Goal: Entertainment & Leisure: Consume media (video, audio)

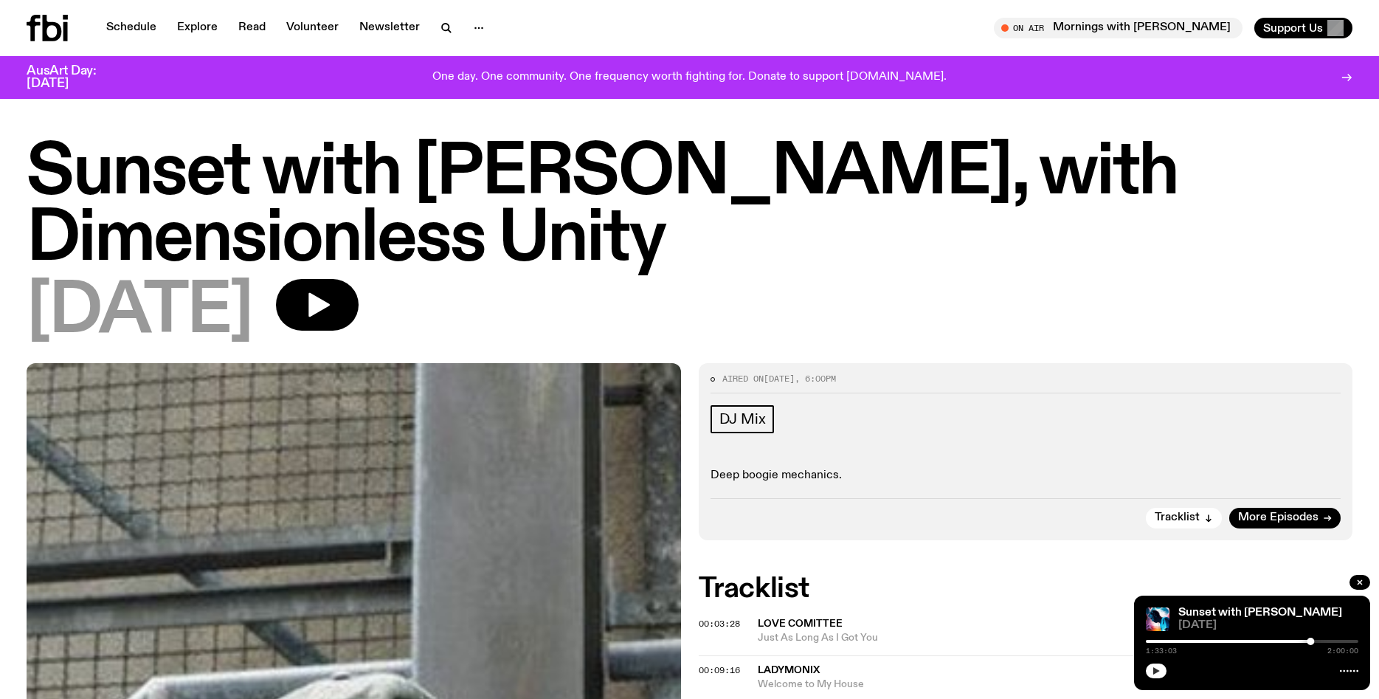
click at [1157, 666] on button "button" at bounding box center [1156, 670] width 21 height 15
click at [1324, 641] on div at bounding box center [1252, 641] width 212 height 3
click at [1329, 641] on div at bounding box center [1252, 641] width 212 height 3
click at [129, 30] on link "Schedule" at bounding box center [131, 28] width 68 height 21
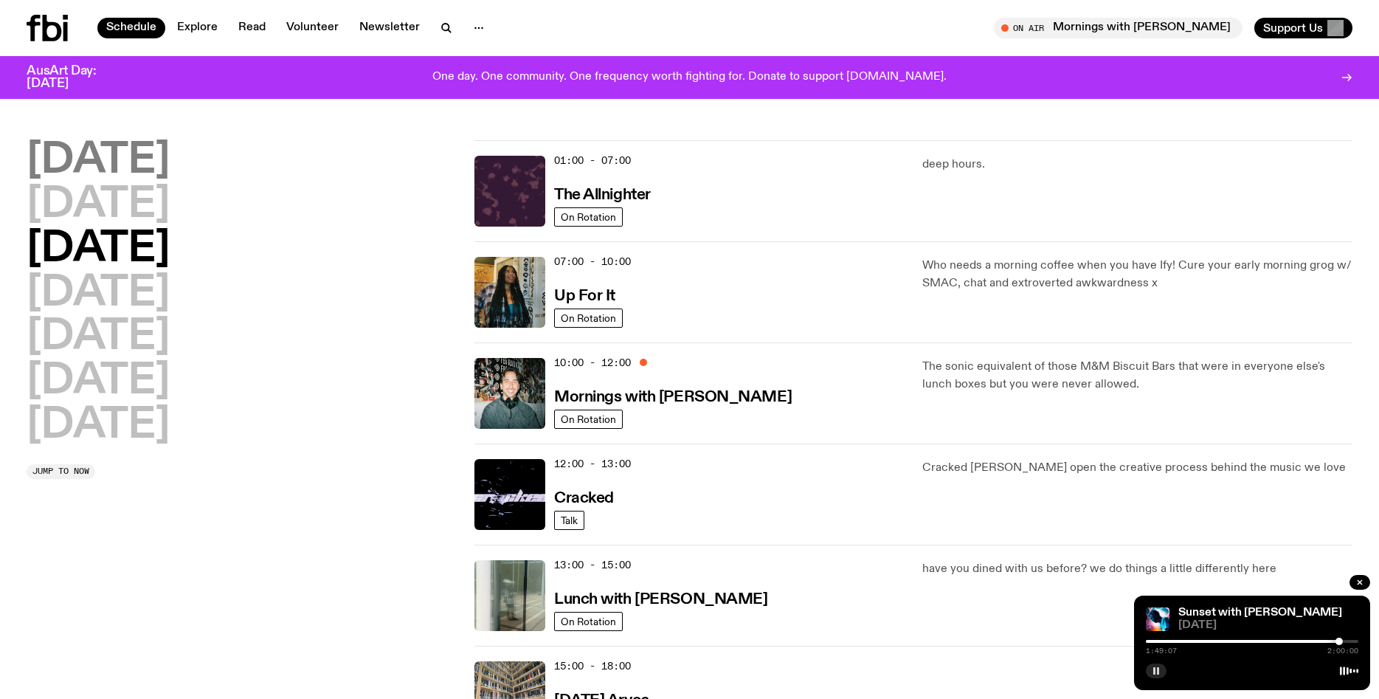
click at [138, 160] on h2 "[DATE]" at bounding box center [98, 160] width 143 height 41
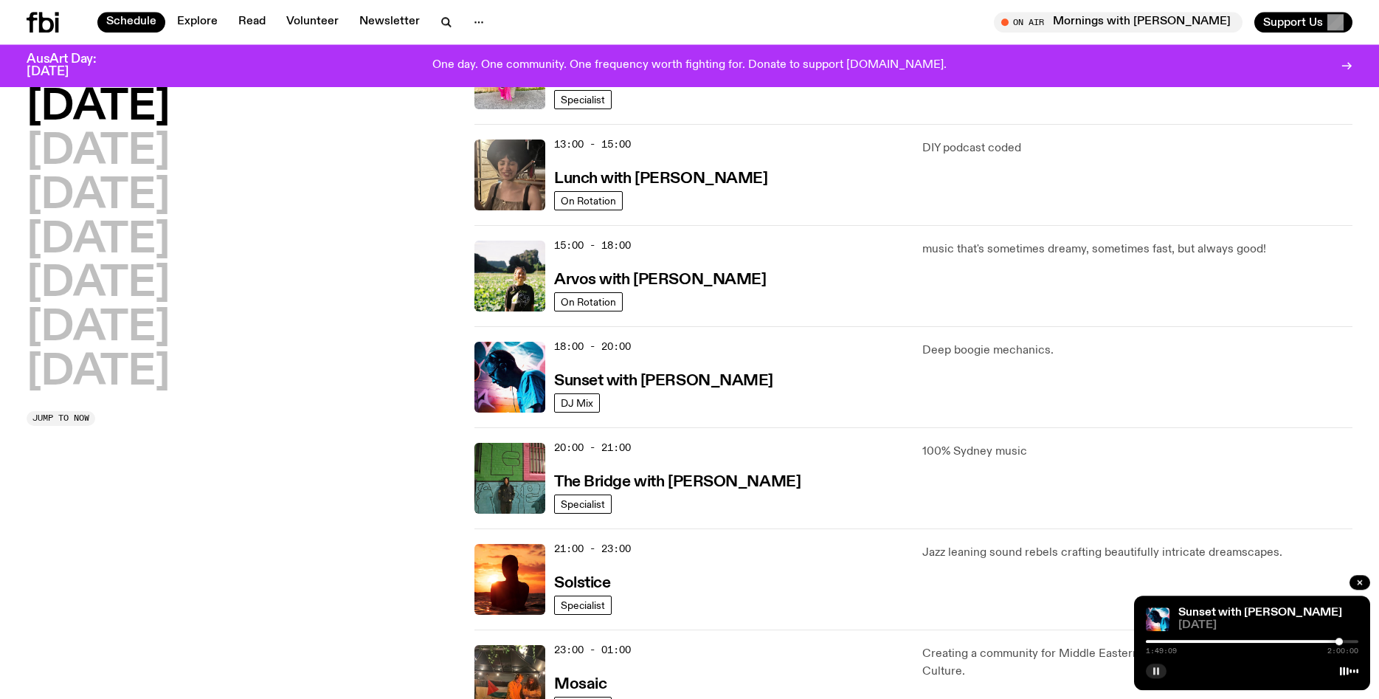
scroll to position [423, 0]
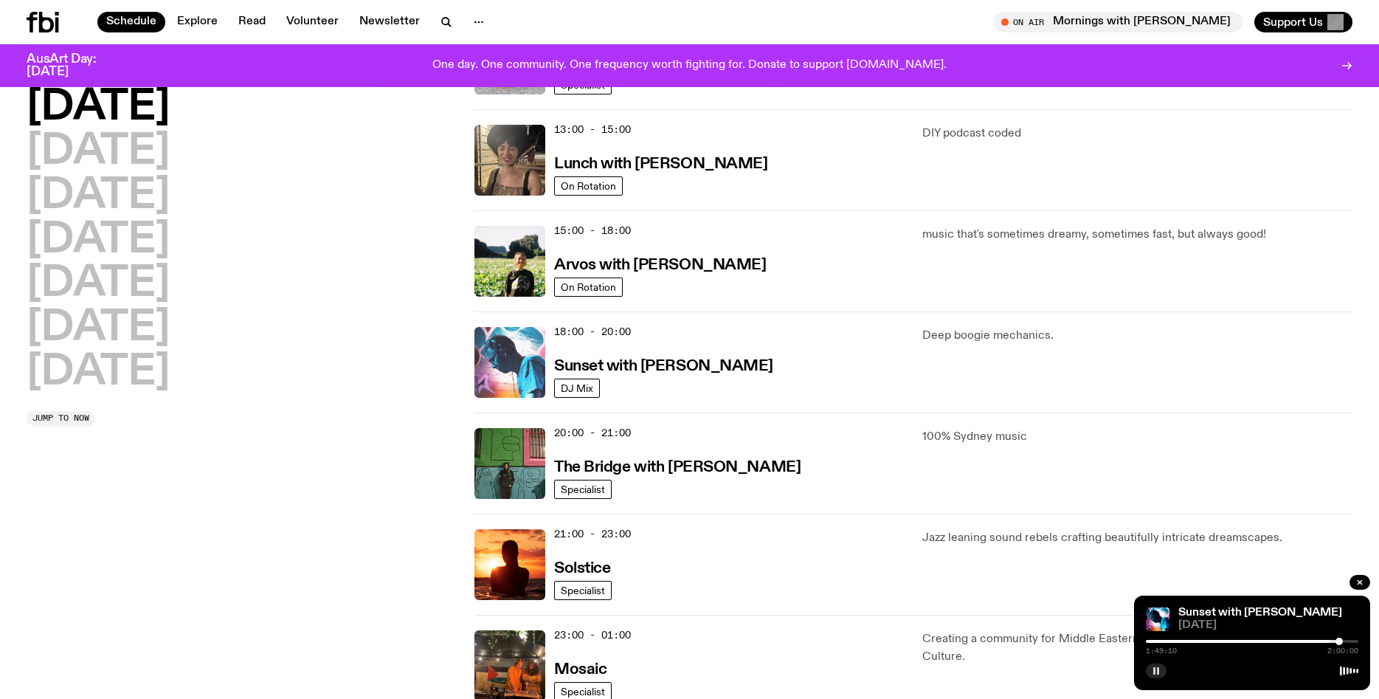
click at [527, 384] on img at bounding box center [509, 362] width 71 height 71
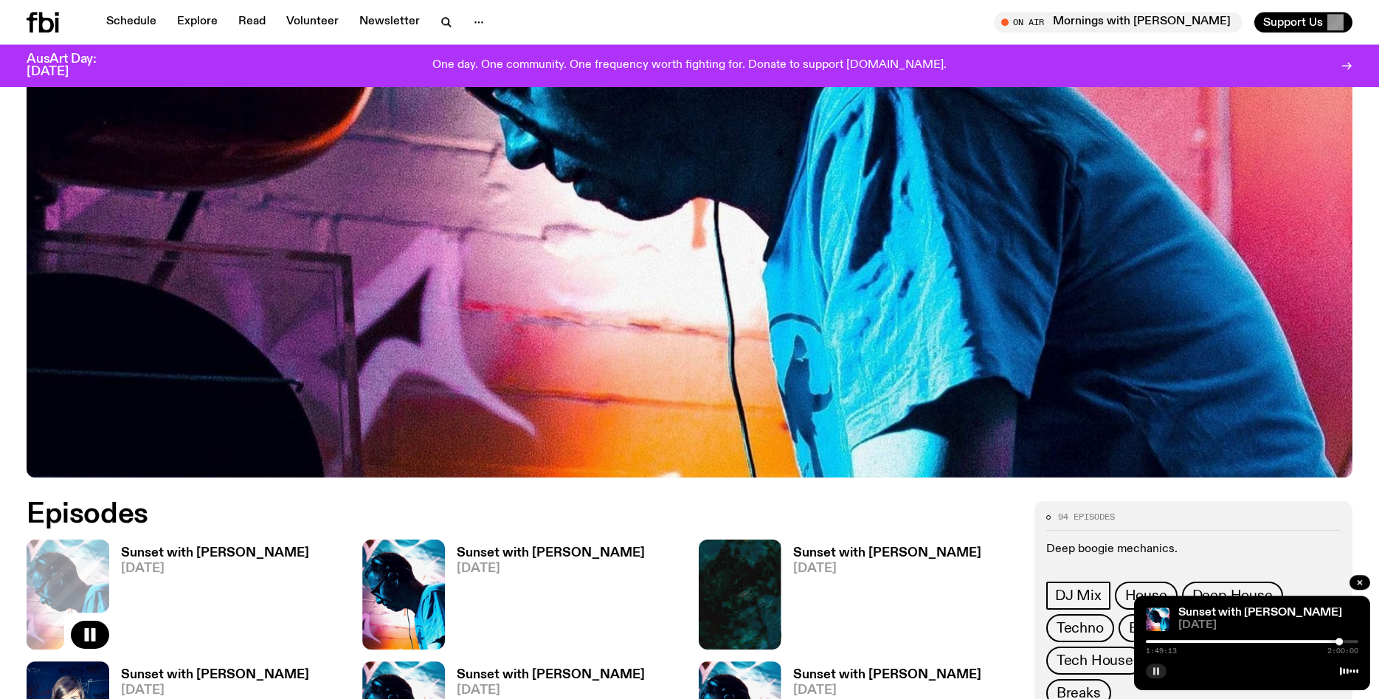
scroll to position [485, 0]
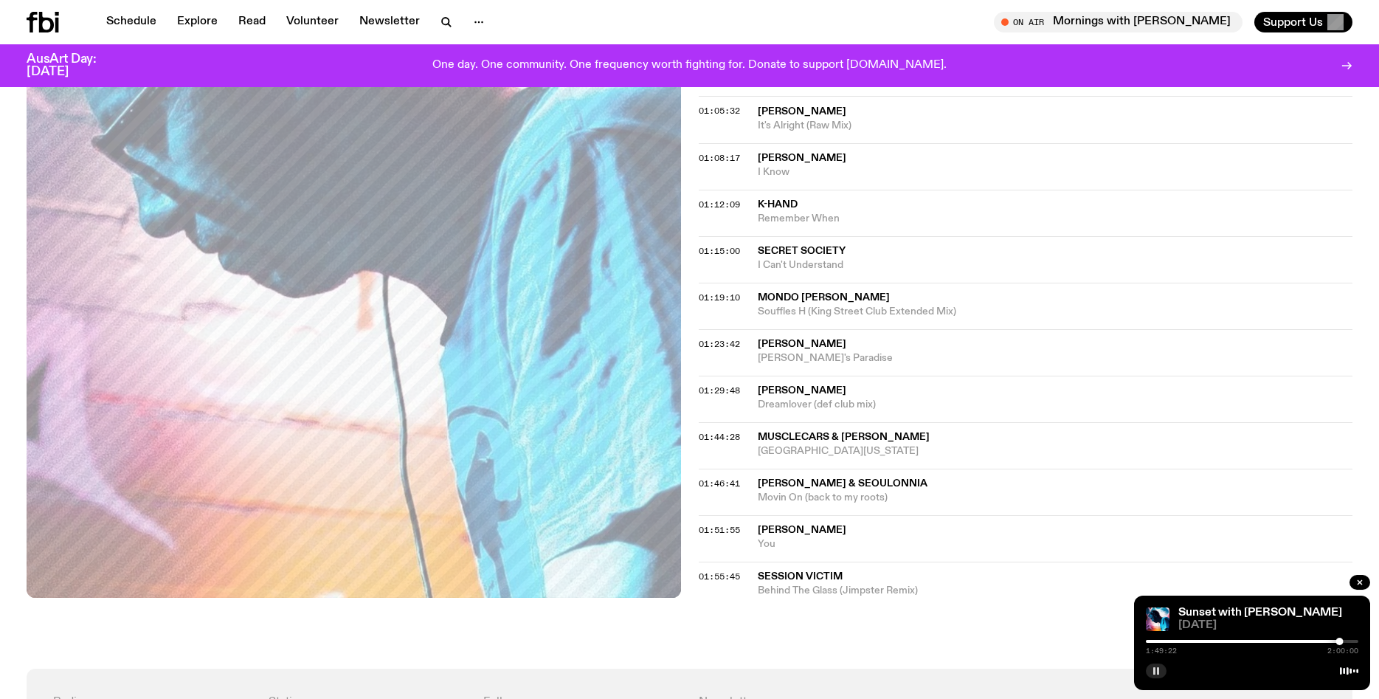
scroll to position [1121, 0]
click at [1152, 671] on icon "button" at bounding box center [1156, 670] width 9 height 9
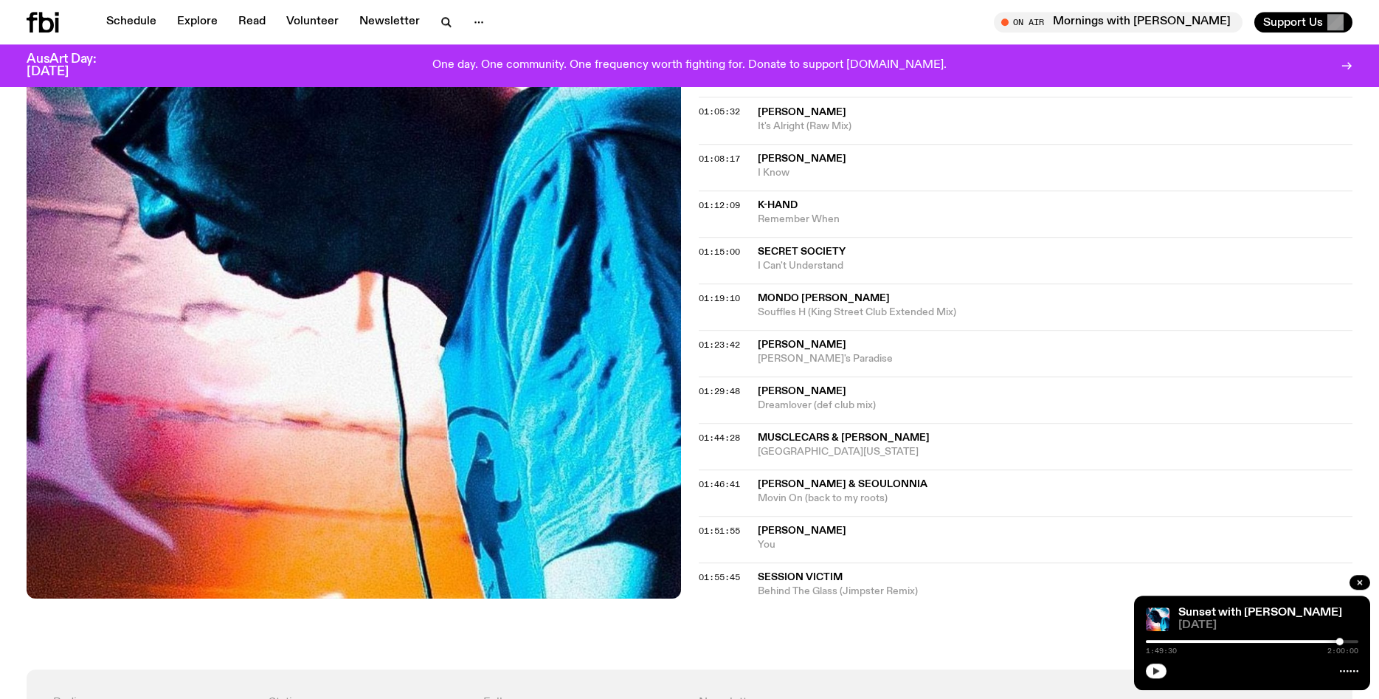
click at [1152, 675] on icon "button" at bounding box center [1156, 670] width 9 height 9
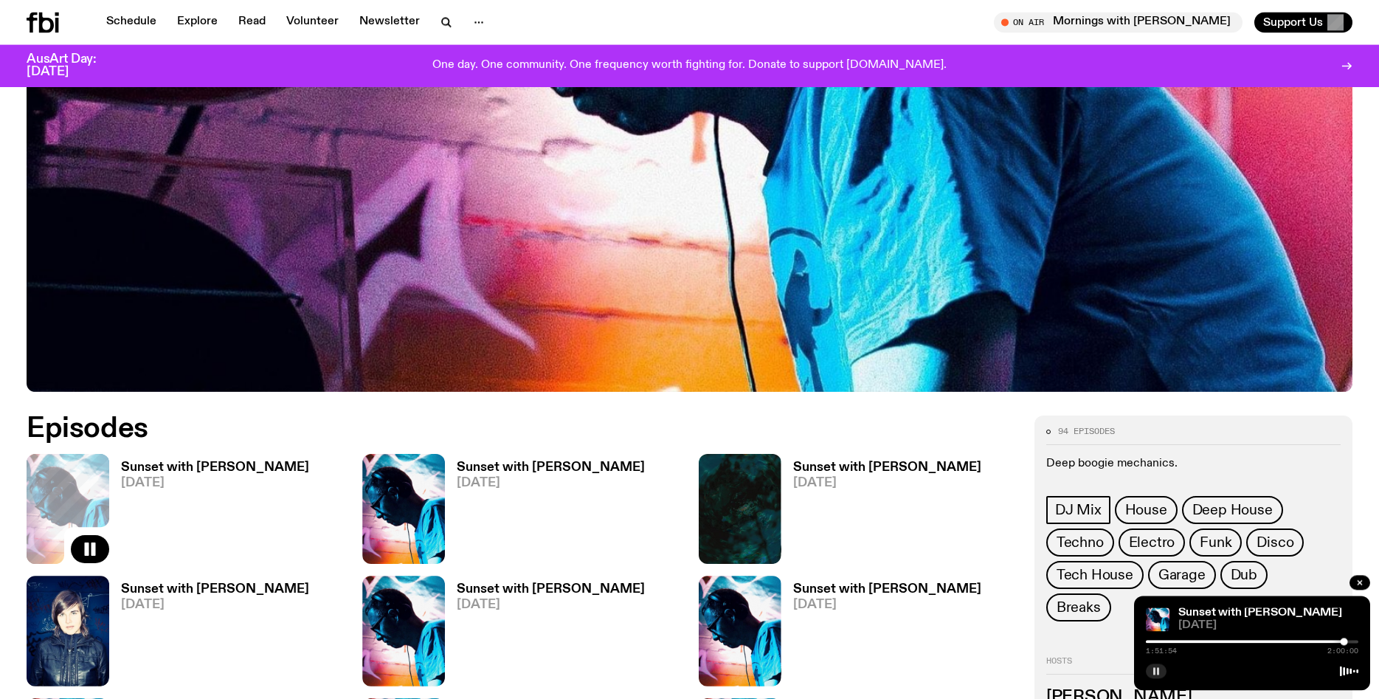
scroll to position [567, 0]
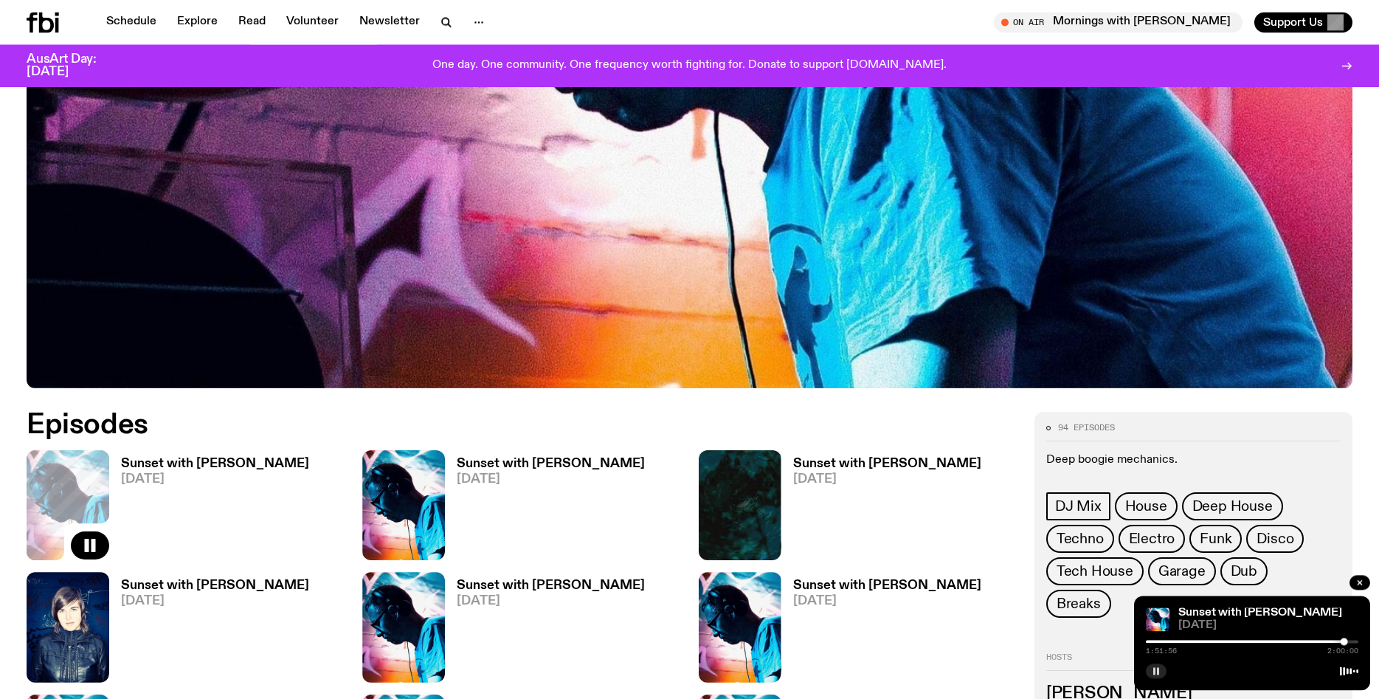
click at [377, 524] on img at bounding box center [403, 505] width 83 height 110
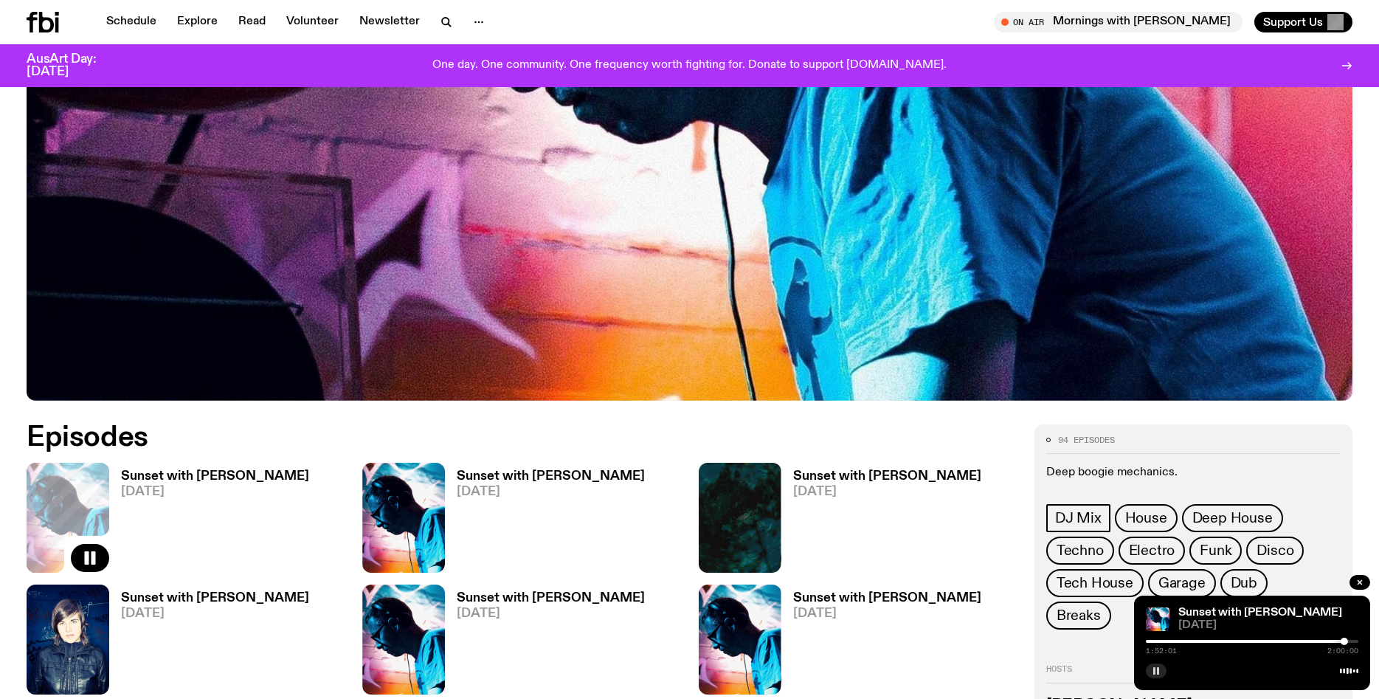
scroll to position [556, 0]
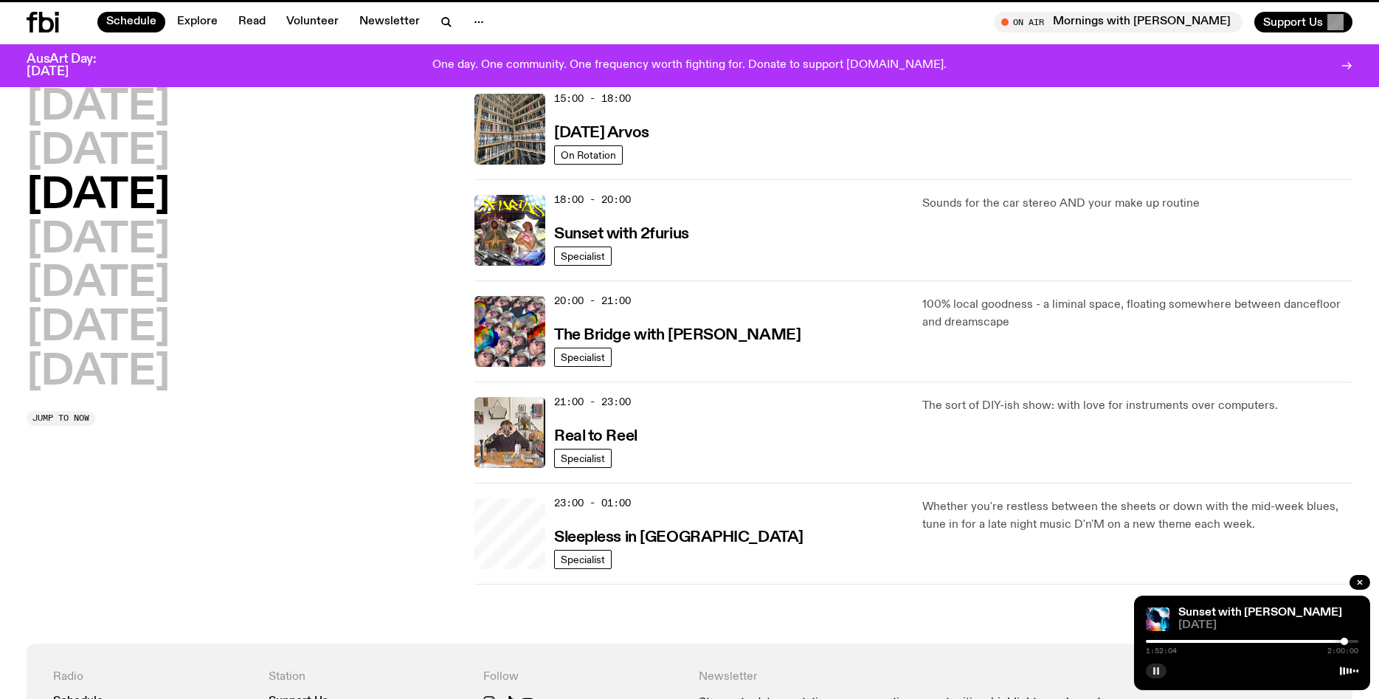
scroll to position [423, 0]
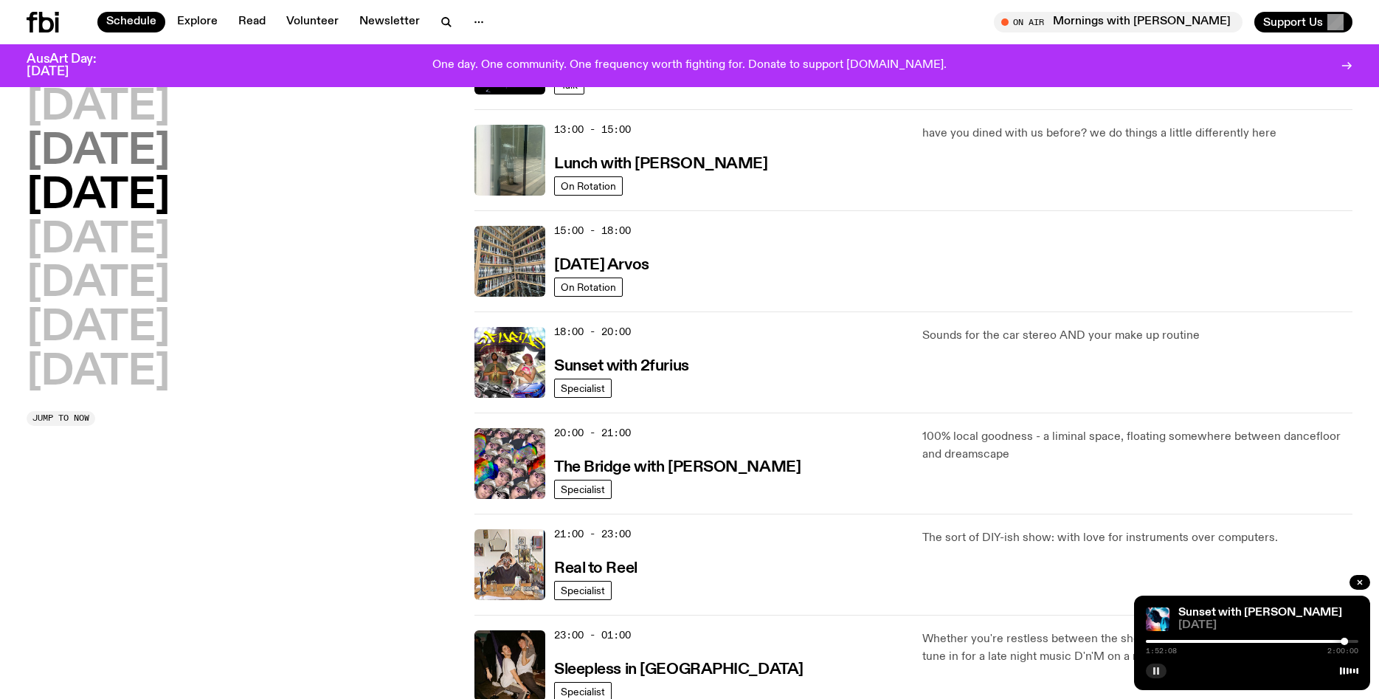
click at [148, 153] on h2 "[DATE]" at bounding box center [98, 151] width 143 height 41
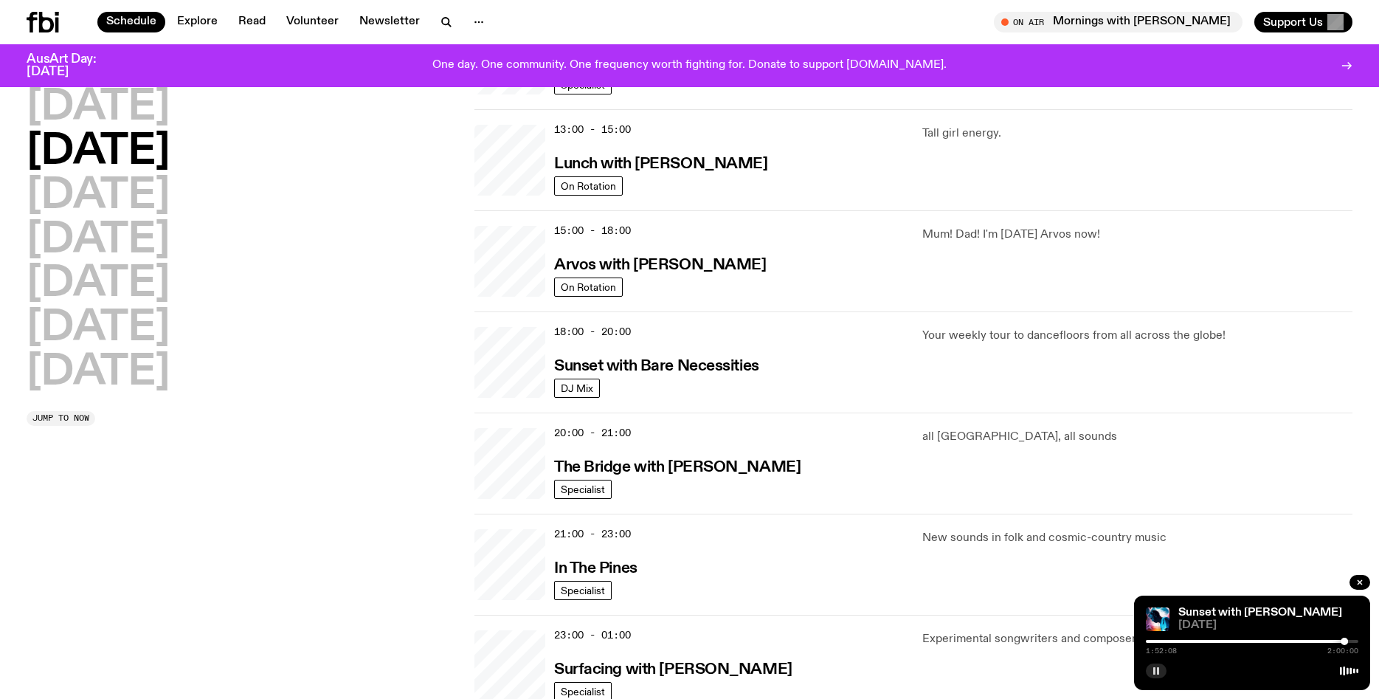
scroll to position [419, 0]
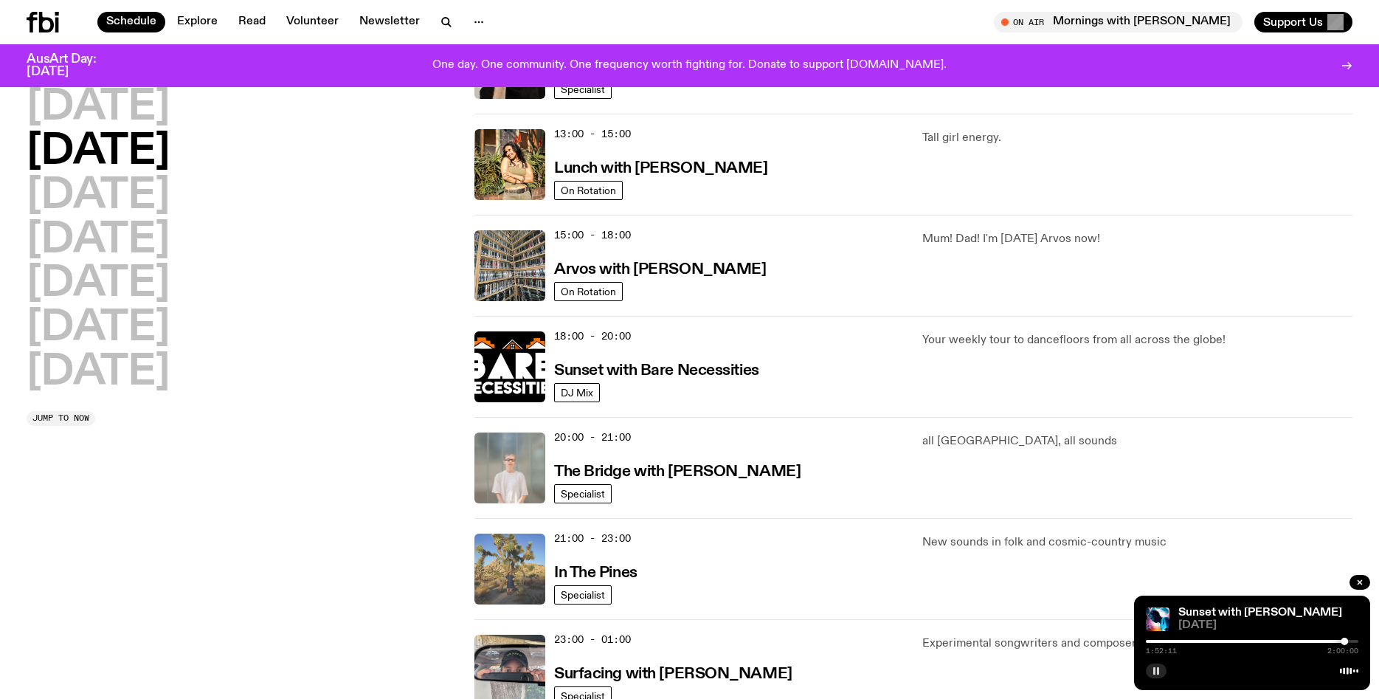
click at [491, 562] on img at bounding box center [509, 568] width 71 height 71
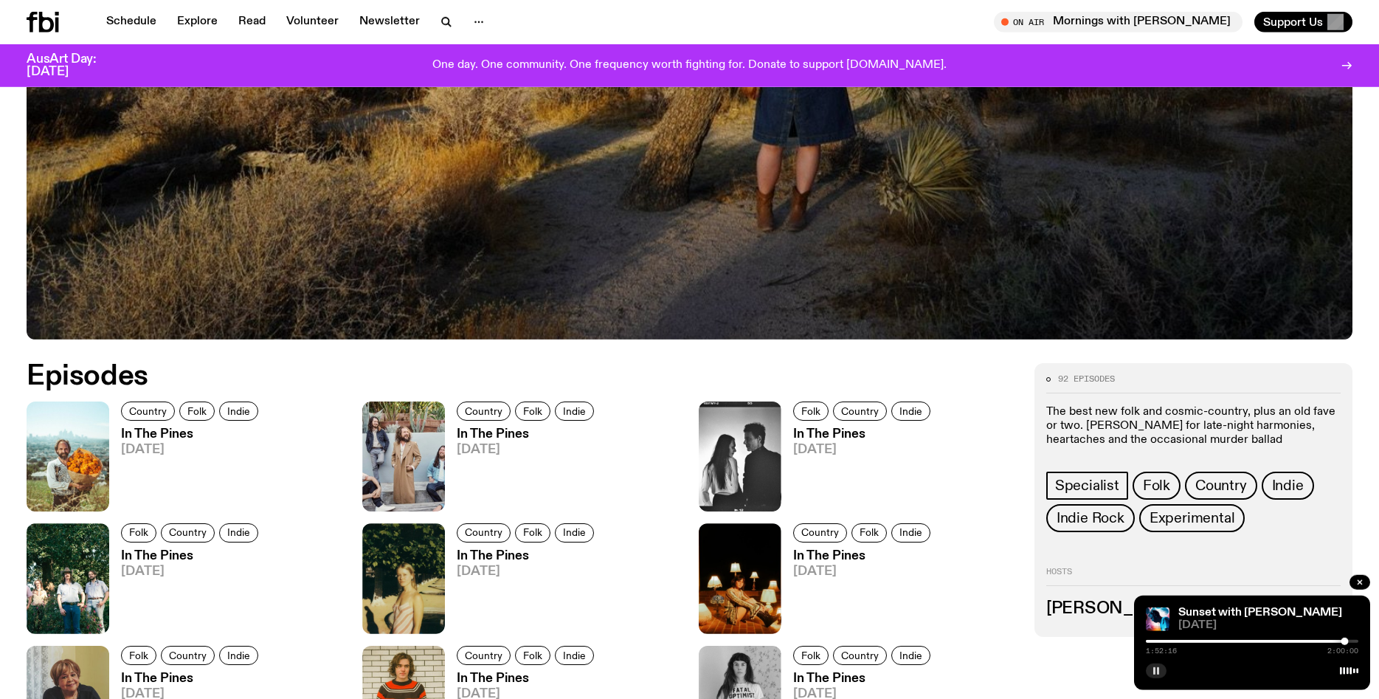
scroll to position [630, 0]
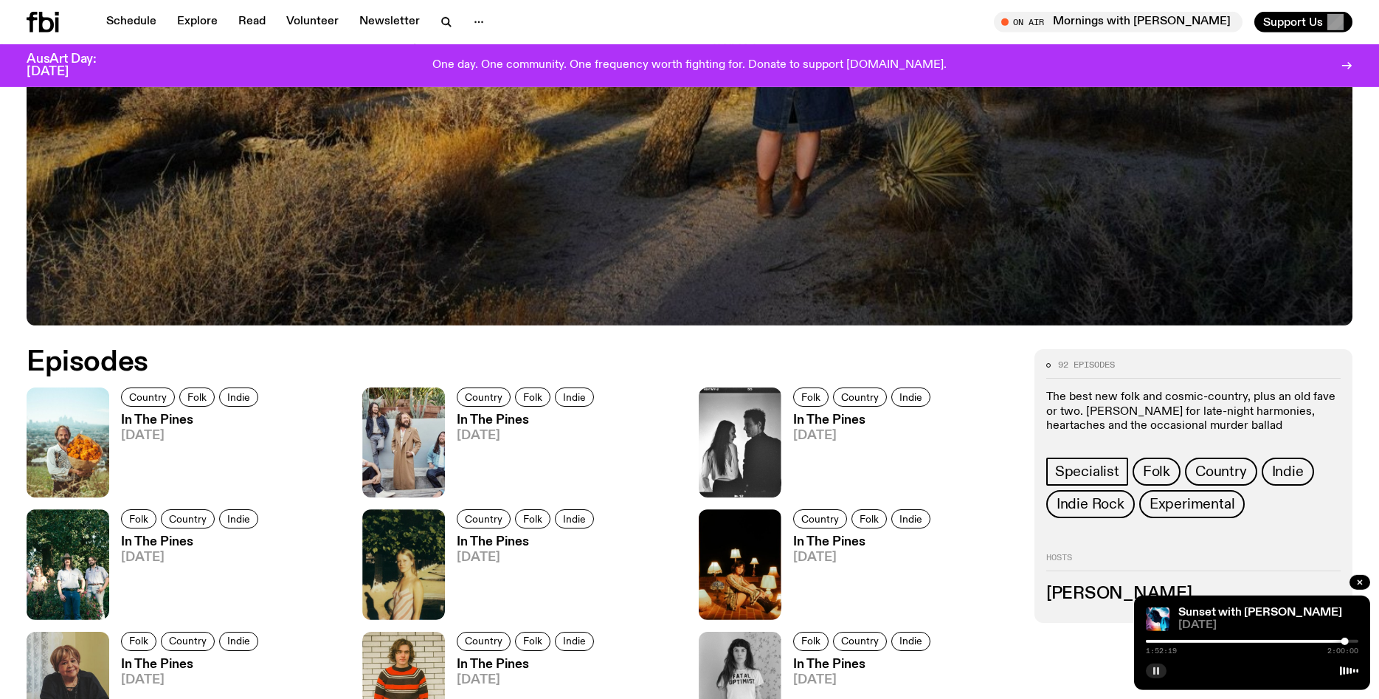
click at [1349, 643] on div at bounding box center [1252, 641] width 212 height 3
click at [1351, 642] on div at bounding box center [1252, 641] width 212 height 3
click at [96, 465] on icon at bounding box center [68, 442] width 83 height 110
click at [80, 436] on img at bounding box center [68, 442] width 83 height 110
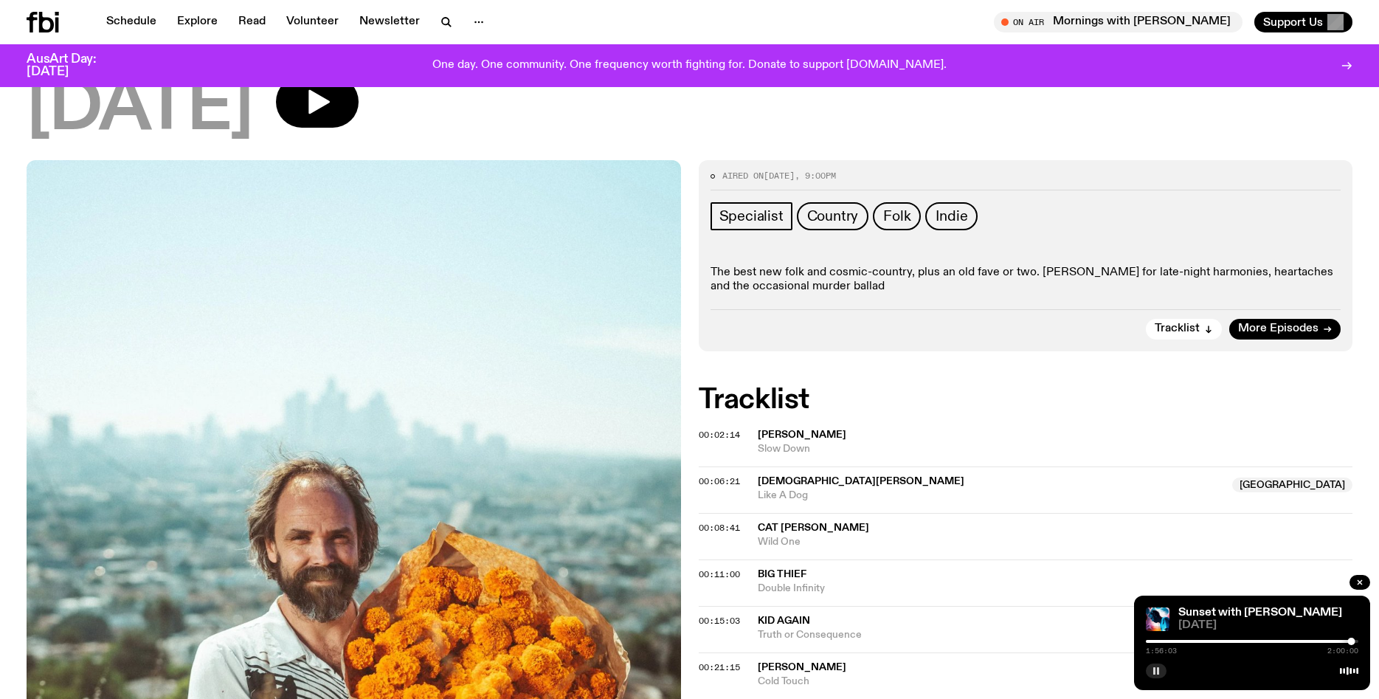
scroll to position [128, 0]
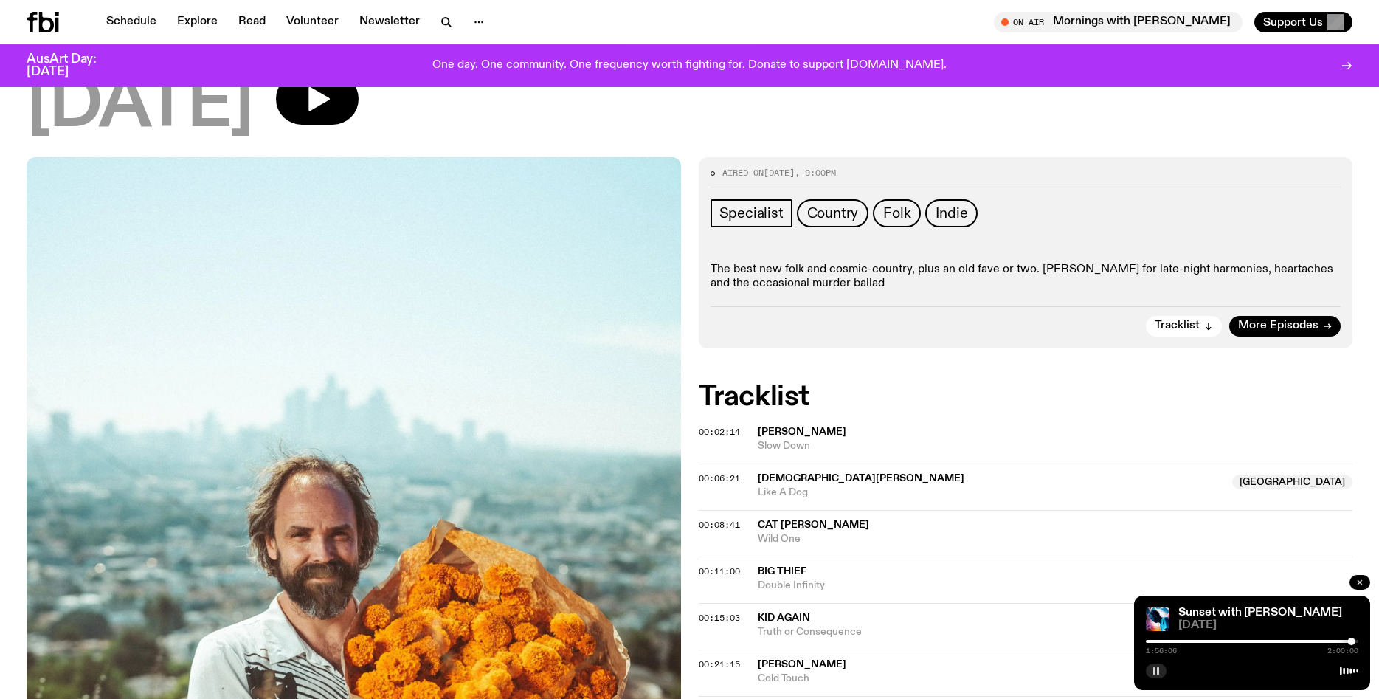
click at [1354, 579] on button "button" at bounding box center [1359, 582] width 21 height 15
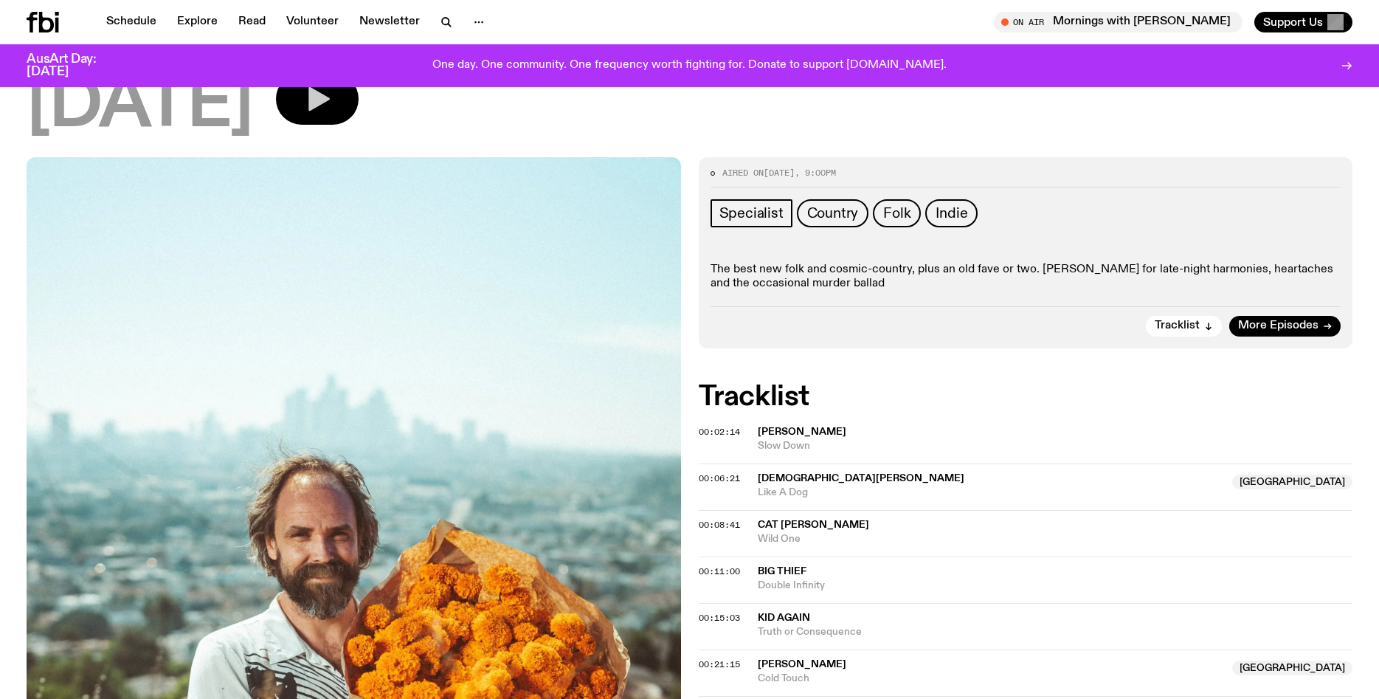
click at [332, 106] on icon "button" at bounding box center [317, 99] width 30 height 30
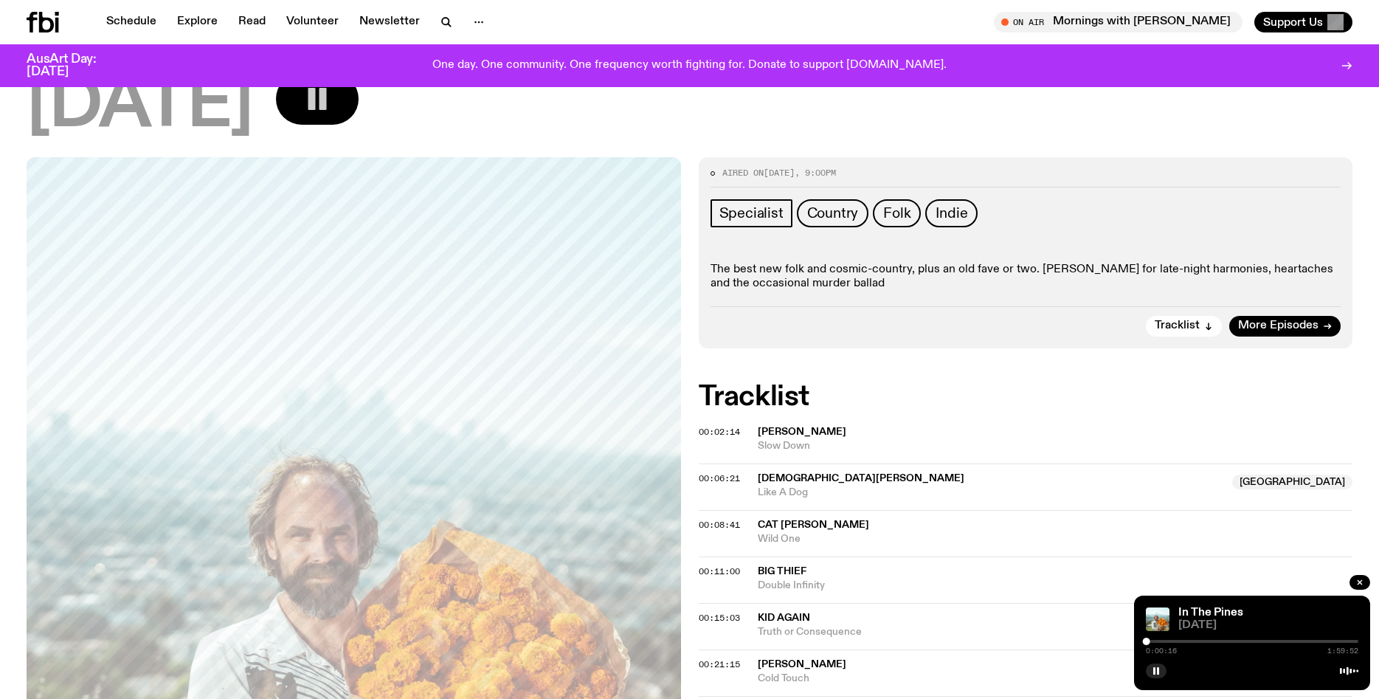
click at [1152, 640] on div at bounding box center [1252, 641] width 212 height 3
